Goal: Task Accomplishment & Management: Manage account settings

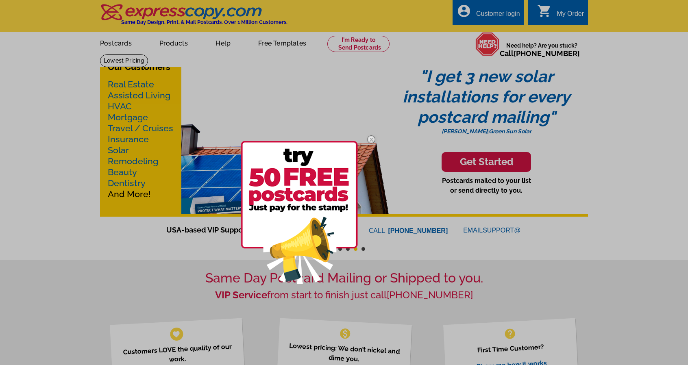
click at [558, 90] on div at bounding box center [344, 182] width 688 height 365
click at [504, 16] on div at bounding box center [344, 182] width 688 height 365
click at [494, 21] on div at bounding box center [344, 182] width 688 height 365
click at [369, 138] on img at bounding box center [372, 140] width 24 height 24
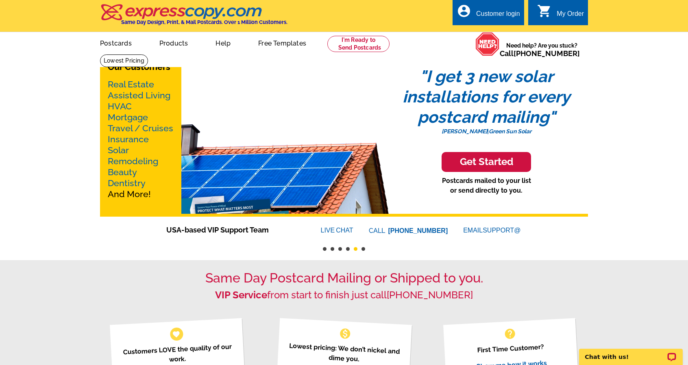
click at [477, 13] on div "Customer login" at bounding box center [498, 15] width 44 height 11
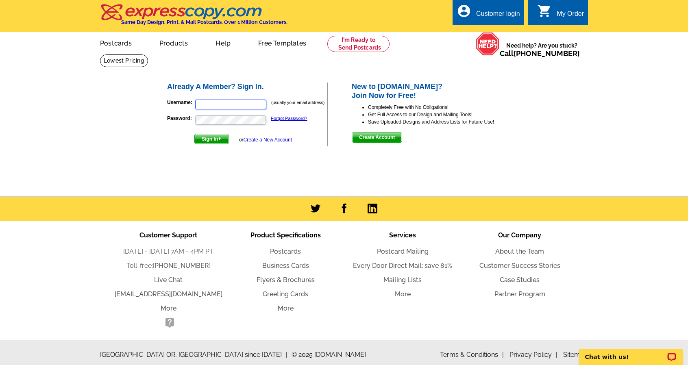
click at [239, 106] on input "Username:" at bounding box center [230, 105] width 71 height 10
type input "kimgillespie@edinarealty.com"
click at [194, 134] on button "Sign In" at bounding box center [211, 139] width 35 height 11
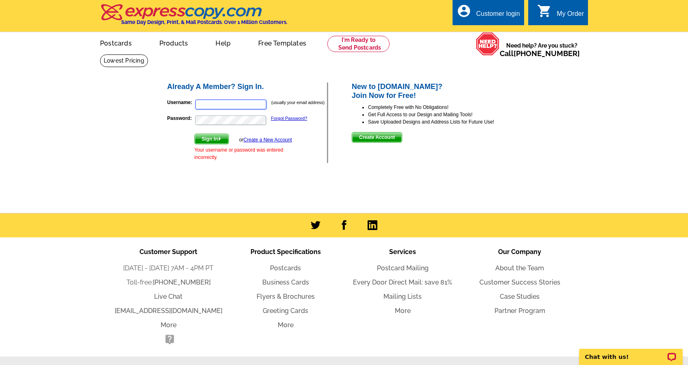
click at [218, 101] on input "Username:" at bounding box center [230, 105] width 71 height 10
type input "[EMAIL_ADDRESS][DOMAIN_NAME]"
click at [194, 134] on button "Sign In" at bounding box center [211, 139] width 35 height 11
click at [238, 101] on input "Username:" at bounding box center [230, 105] width 71 height 10
type input "kimgillespie@edinarealty.com"
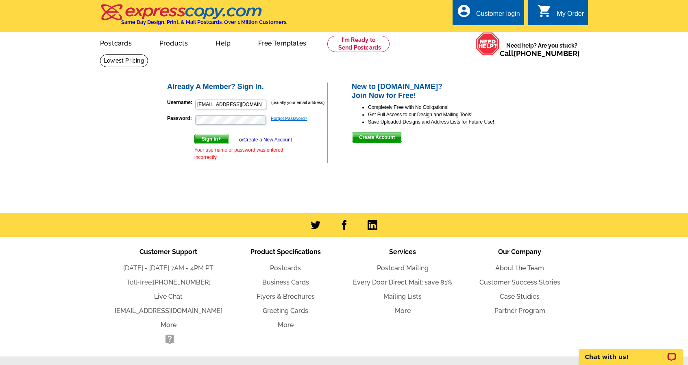
click at [297, 119] on link "Forgot Password?" at bounding box center [289, 118] width 36 height 5
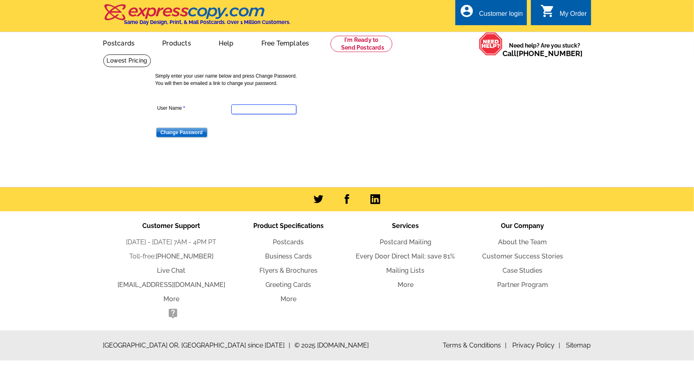
click at [265, 113] on input "User Name" at bounding box center [263, 110] width 65 height 10
type input "[EMAIL_ADDRESS][DOMAIN_NAME]"
click at [172, 131] on input "Change Password" at bounding box center [181, 133] width 51 height 10
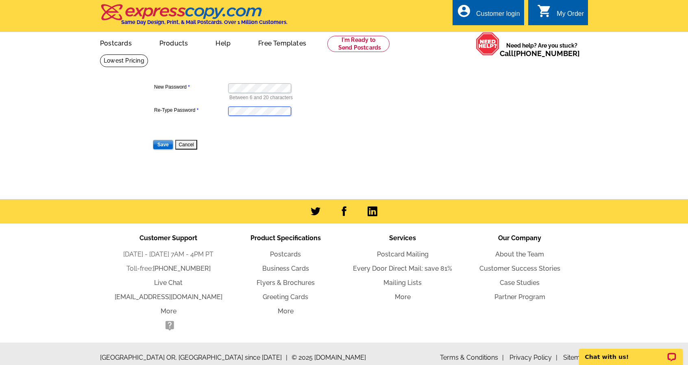
click at [153, 140] on input "Save" at bounding box center [163, 145] width 20 height 10
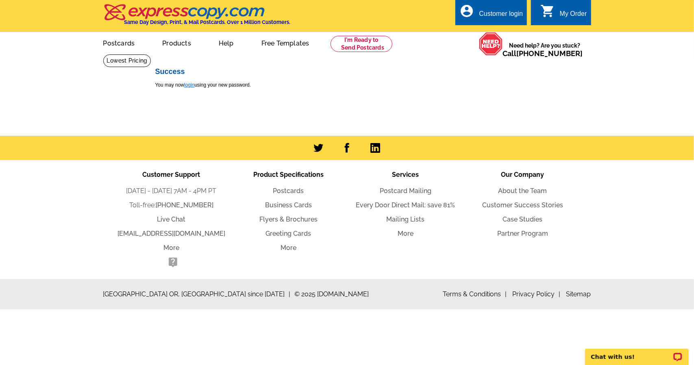
click at [191, 87] on link "login" at bounding box center [189, 85] width 10 height 6
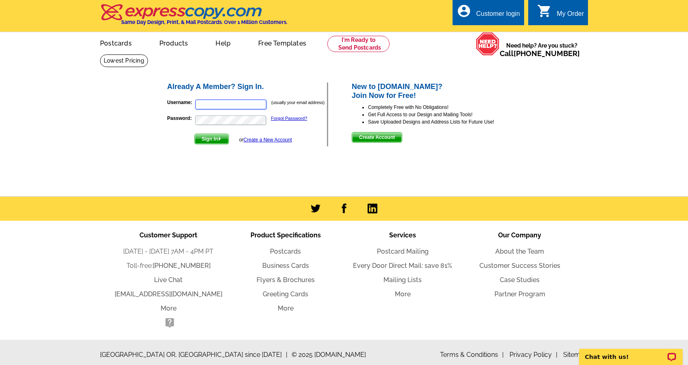
click at [211, 105] on input "Username:" at bounding box center [230, 105] width 71 height 10
type input "[EMAIL_ADDRESS][DOMAIN_NAME]"
click at [194, 134] on button "Sign In" at bounding box center [211, 139] width 35 height 11
